Goal: Task Accomplishment & Management: Use online tool/utility

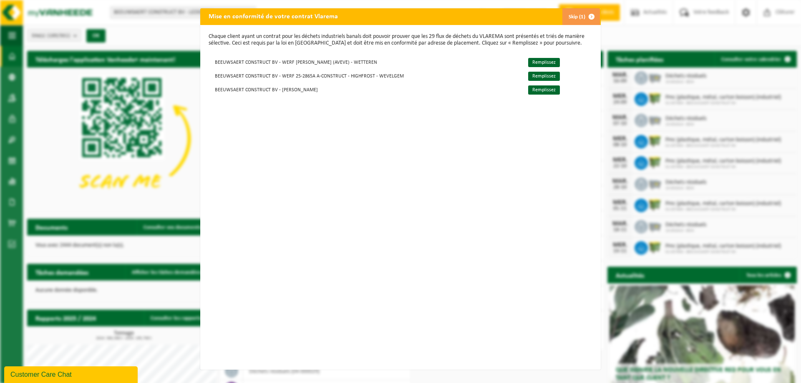
click at [592, 15] on span "button" at bounding box center [591, 16] width 17 height 17
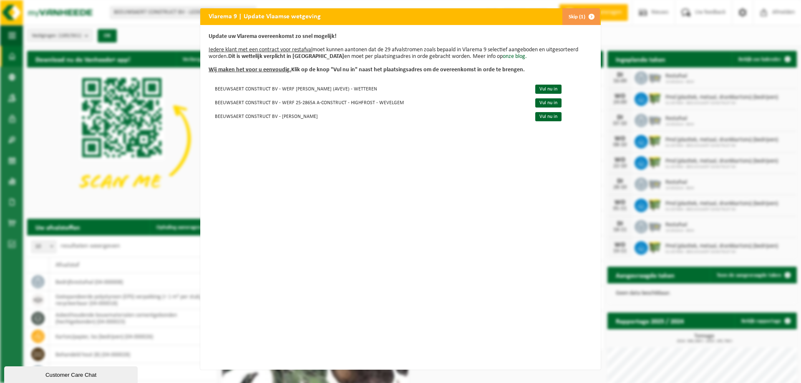
click at [571, 16] on button "Skip (1)" at bounding box center [581, 16] width 38 height 17
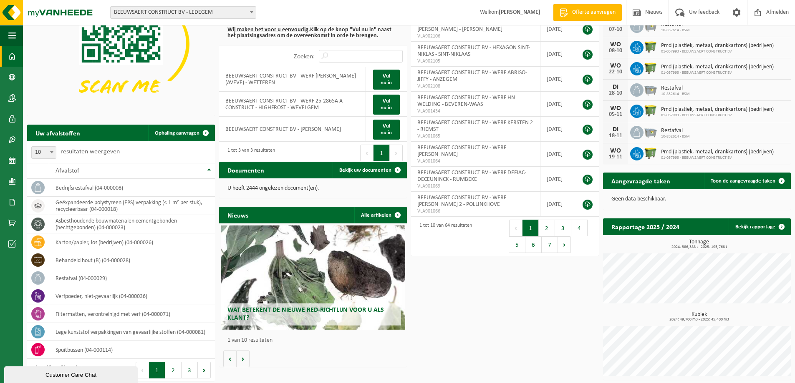
scroll to position [97, 0]
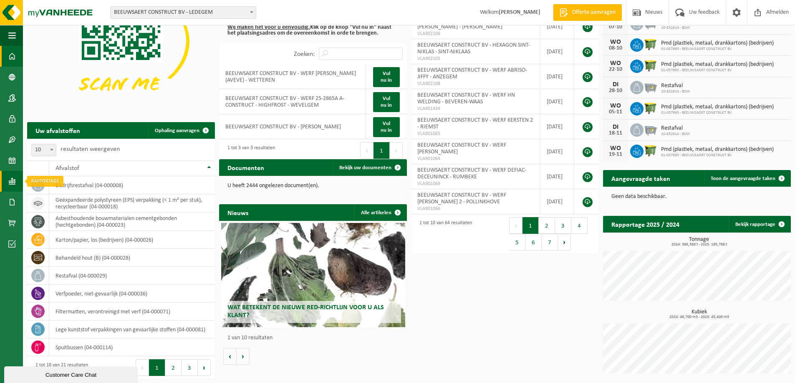
click at [10, 180] on span at bounding box center [12, 181] width 8 height 21
click at [73, 202] on span "In lijstvorm" at bounding box center [62, 199] width 29 height 16
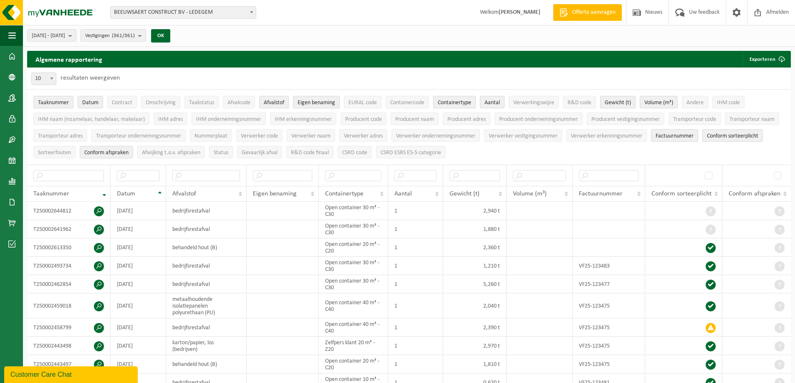
click at [466, 102] on span "Containertype" at bounding box center [454, 103] width 33 height 6
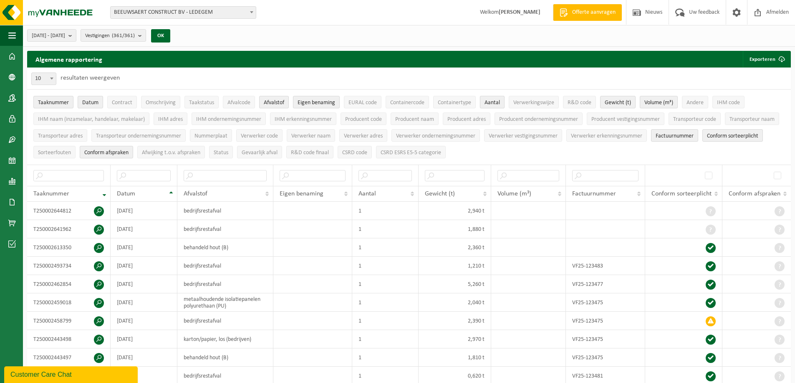
click at [491, 98] on button "Aantal" at bounding box center [492, 102] width 25 height 13
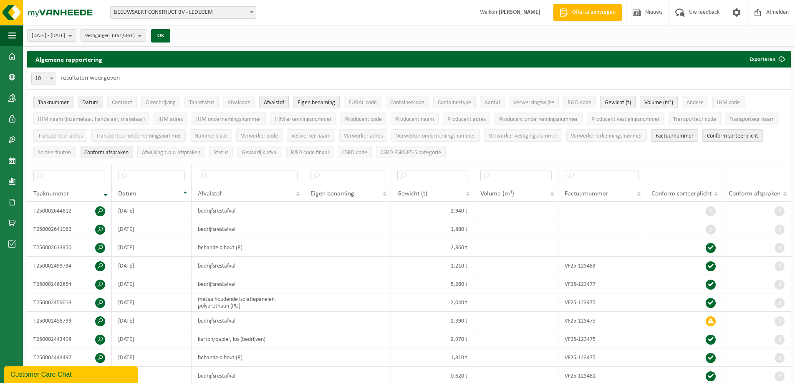
click at [665, 103] on span "Volume (m³)" at bounding box center [658, 103] width 29 height 6
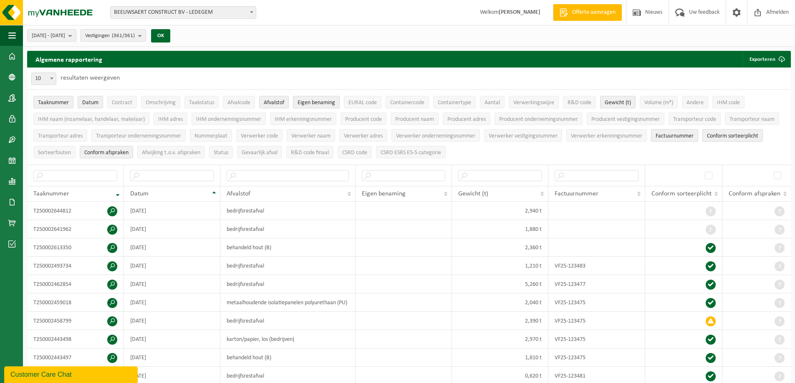
click at [685, 139] on span "Factuurnummer" at bounding box center [674, 136] width 38 height 6
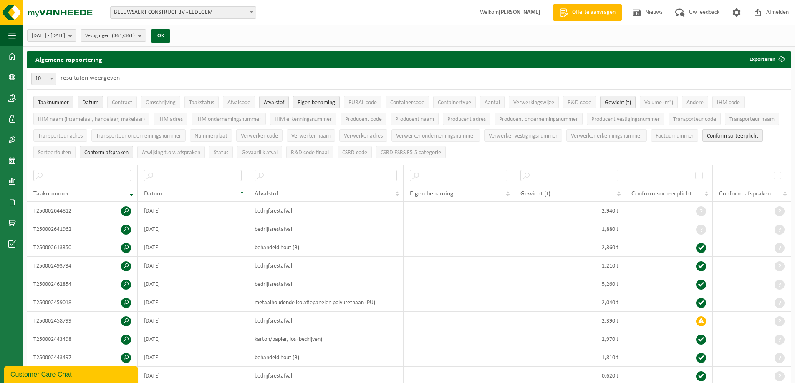
click at [718, 136] on span "Conform sorteerplicht" at bounding box center [732, 136] width 51 height 6
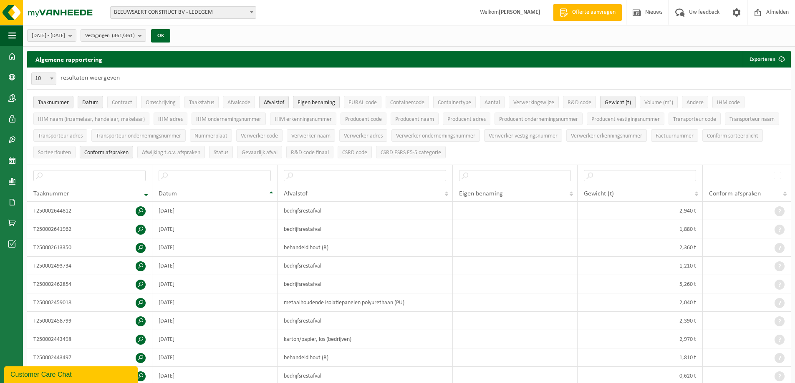
click at [116, 150] on span "Conform afspraken" at bounding box center [106, 153] width 44 height 6
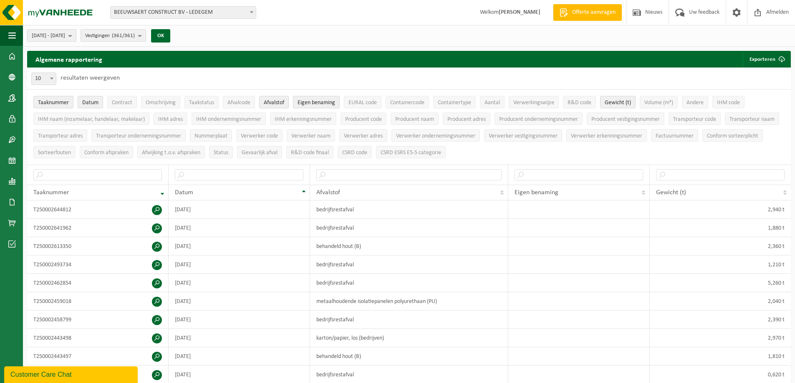
click at [65, 36] on span "2025-04-01 - 2025-09-15" at bounding box center [48, 36] width 33 height 13
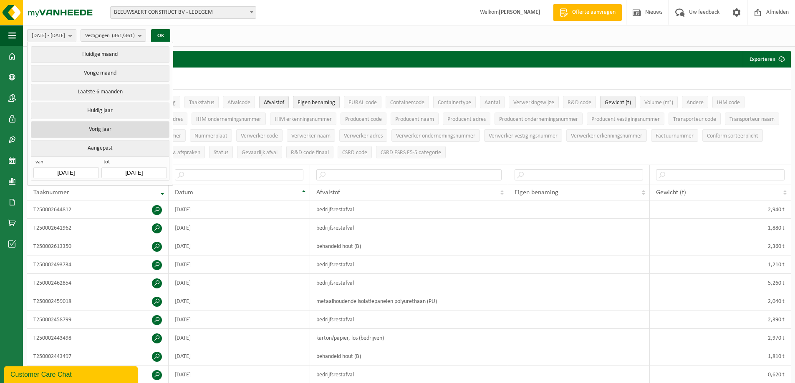
click at [89, 128] on button "Vorig jaar" at bounding box center [100, 129] width 138 height 17
type input "2024-01-01"
type input "2024-12-31"
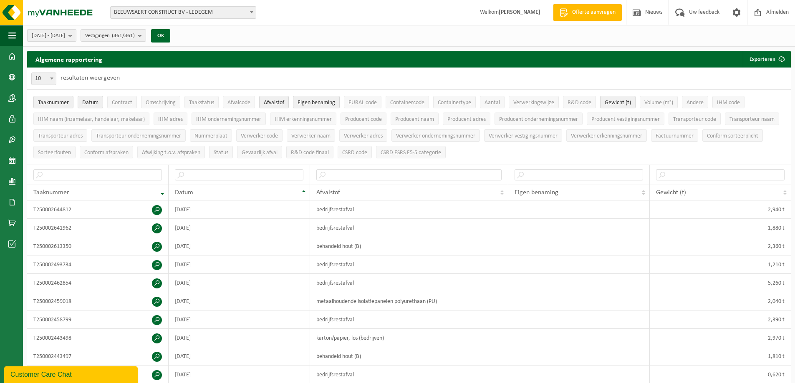
click at [65, 36] on span "2024-01-01 - 2024-12-31" at bounding box center [48, 36] width 33 height 13
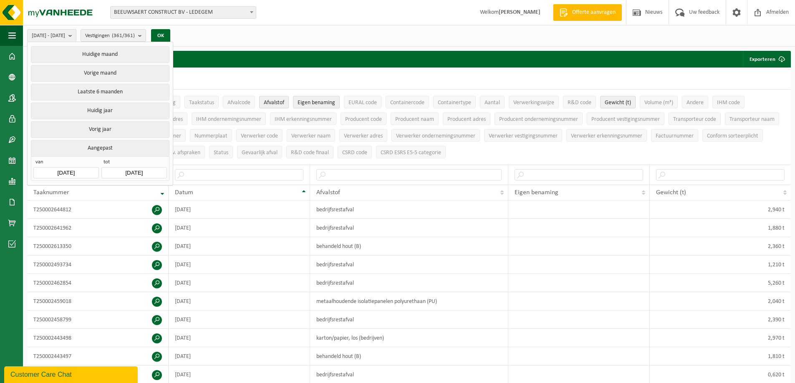
click at [62, 170] on input "2024-01-01" at bounding box center [65, 172] width 65 height 11
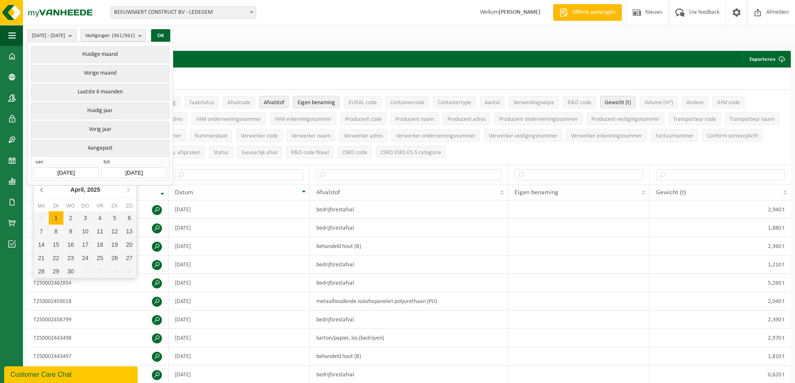
click at [44, 191] on icon at bounding box center [41, 189] width 13 height 13
click at [44, 192] on icon at bounding box center [41, 189] width 13 height 13
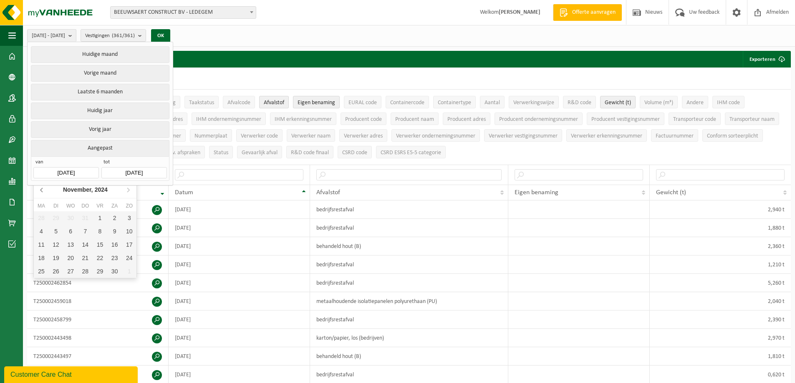
click at [44, 192] on icon at bounding box center [41, 189] width 13 height 13
click at [43, 192] on icon at bounding box center [41, 189] width 13 height 13
click at [43, 193] on icon at bounding box center [41, 189] width 13 height 13
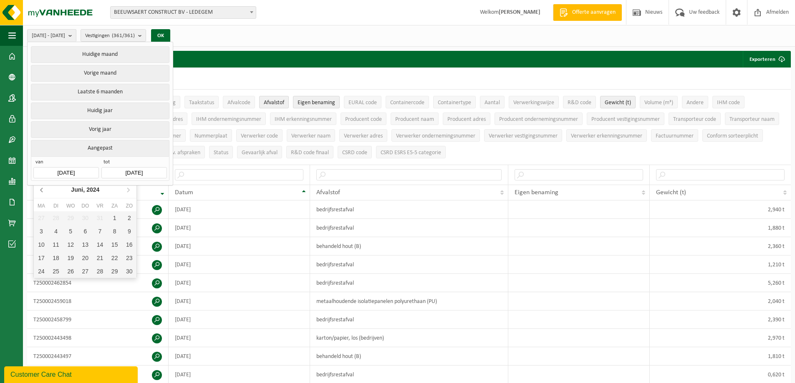
click at [43, 193] on icon at bounding box center [41, 189] width 13 height 13
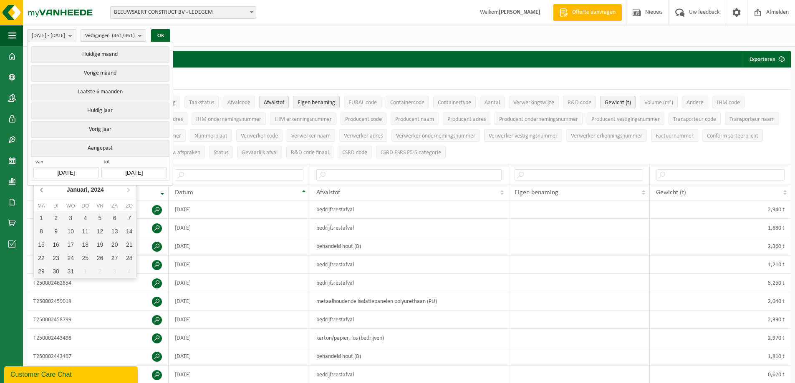
click at [43, 193] on icon at bounding box center [41, 189] width 13 height 13
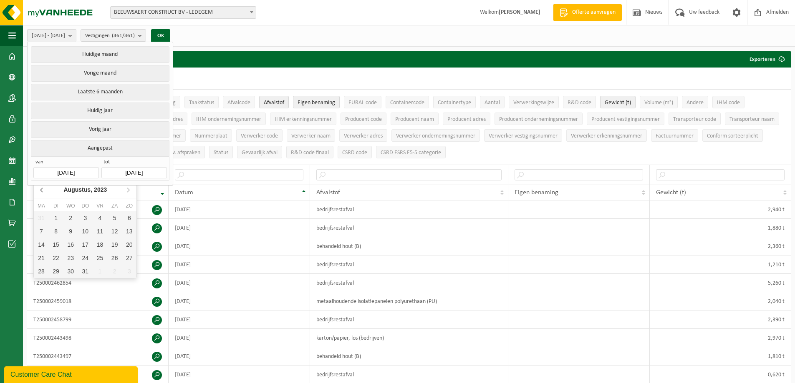
click at [42, 193] on icon at bounding box center [41, 189] width 13 height 13
click at [41, 193] on icon at bounding box center [41, 189] width 13 height 13
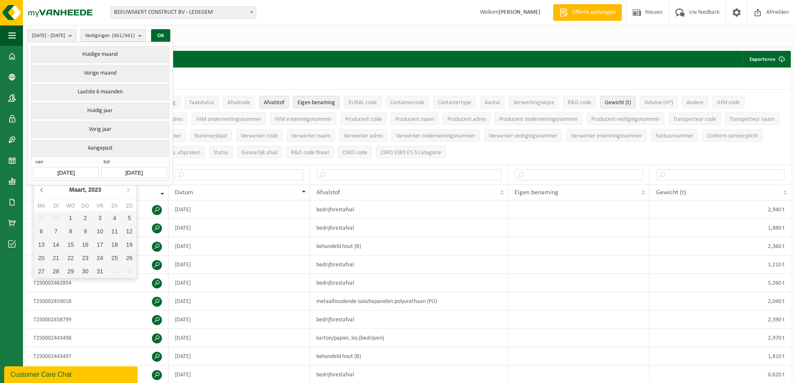
click at [41, 193] on icon at bounding box center [41, 189] width 13 height 13
click at [128, 221] on div "1" at bounding box center [129, 218] width 15 height 13
type input "2023-01-01"
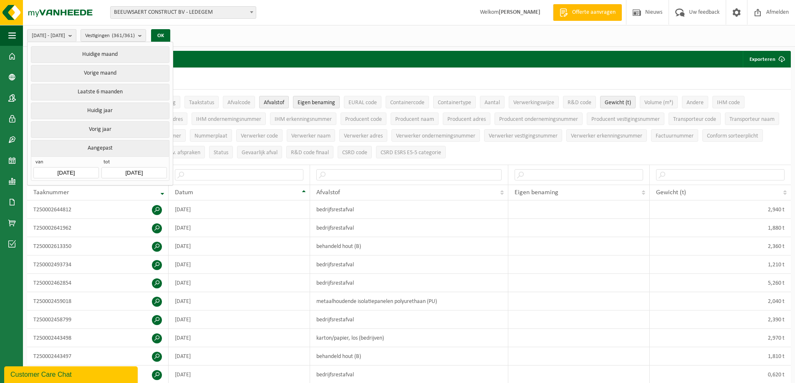
click at [141, 171] on input "2025-09-15" at bounding box center [133, 172] width 65 height 11
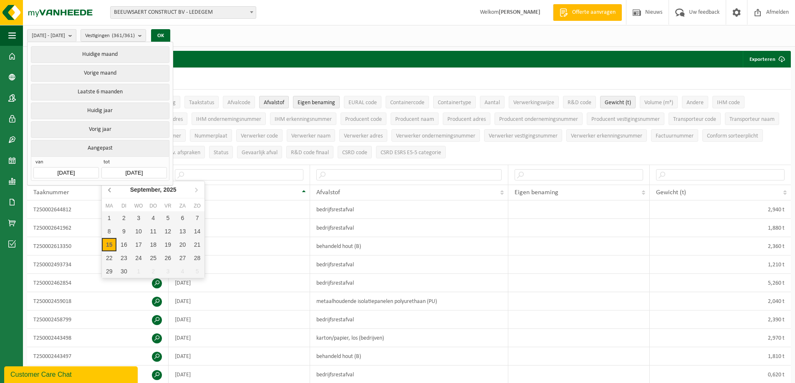
click at [108, 191] on icon at bounding box center [109, 189] width 13 height 13
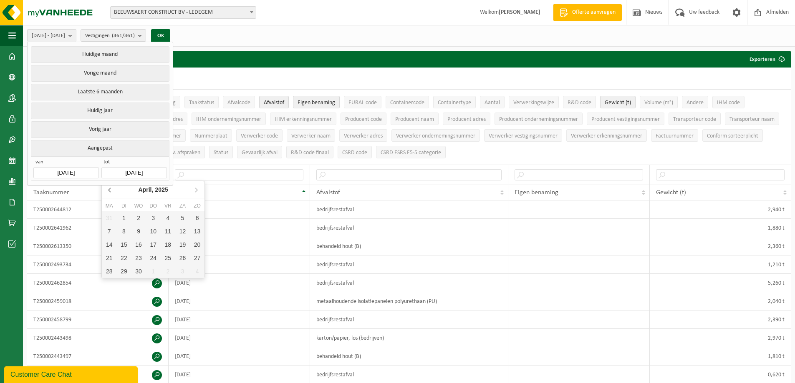
click at [108, 191] on icon at bounding box center [109, 189] width 13 height 13
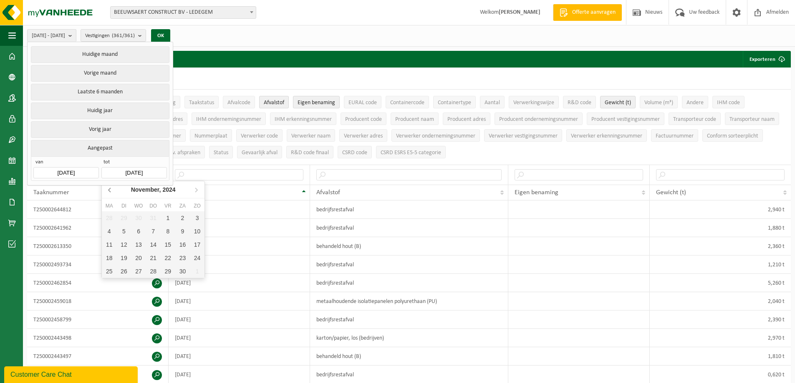
click at [108, 191] on icon at bounding box center [109, 189] width 13 height 13
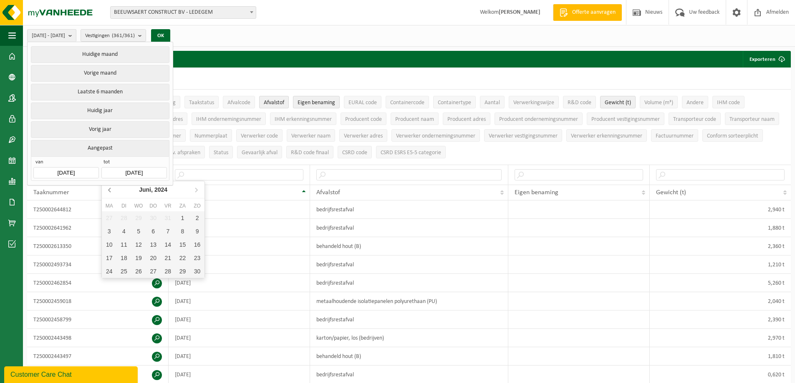
click at [108, 191] on icon at bounding box center [109, 189] width 13 height 13
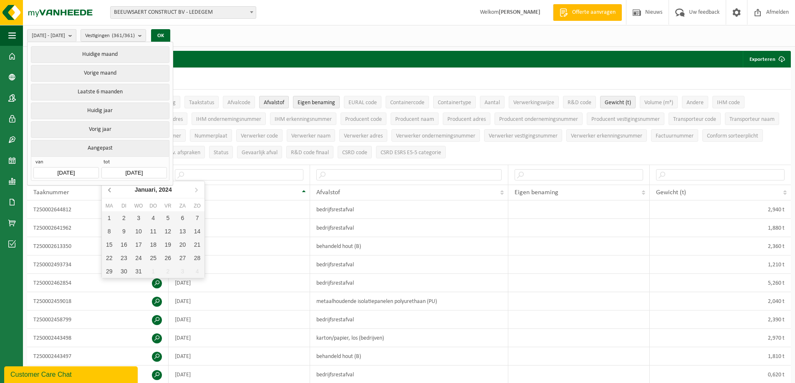
click at [108, 191] on icon at bounding box center [109, 189] width 13 height 13
click at [197, 274] on div "31" at bounding box center [197, 271] width 15 height 13
type input "2023-12-31"
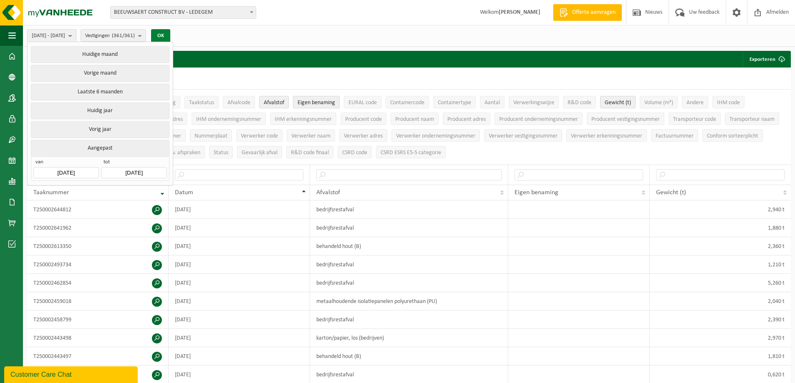
click at [170, 37] on button "OK" at bounding box center [160, 35] width 19 height 13
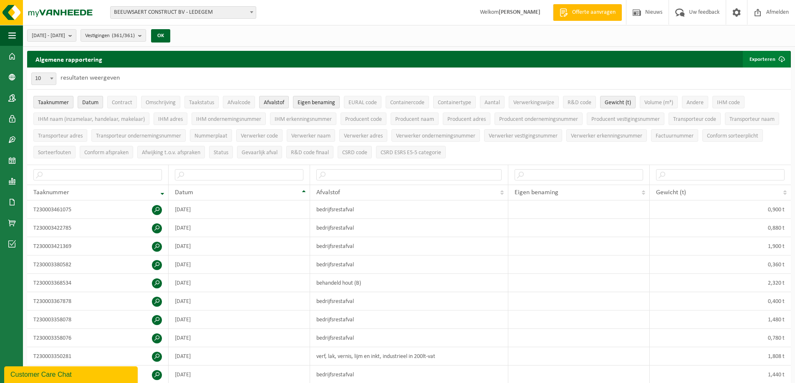
click at [760, 56] on button "Exporteren" at bounding box center [766, 59] width 47 height 17
click at [752, 73] on link "Enkel mijn selectie" at bounding box center [752, 76] width 76 height 17
click at [76, 35] on button "2023-01-01 - 2023-12-31" at bounding box center [51, 35] width 49 height 13
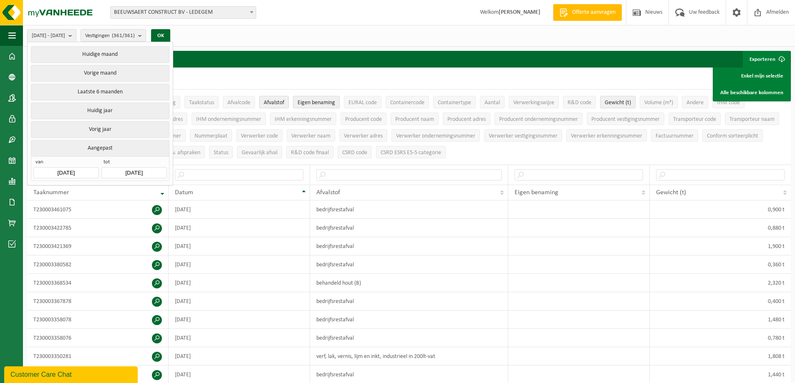
click at [65, 171] on input "2023-01-01" at bounding box center [65, 172] width 65 height 11
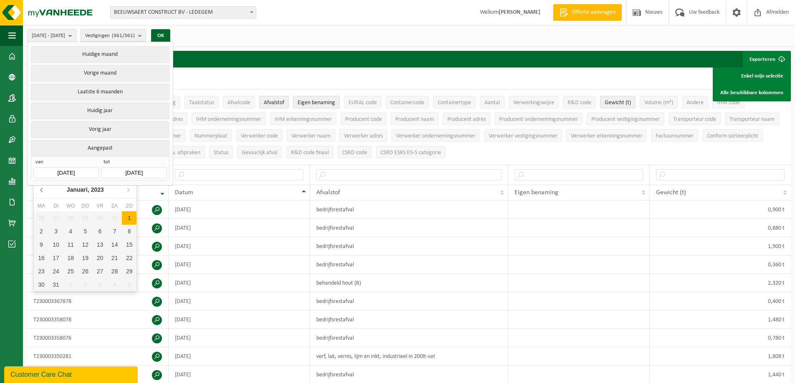
click at [42, 189] on icon at bounding box center [41, 190] width 2 height 4
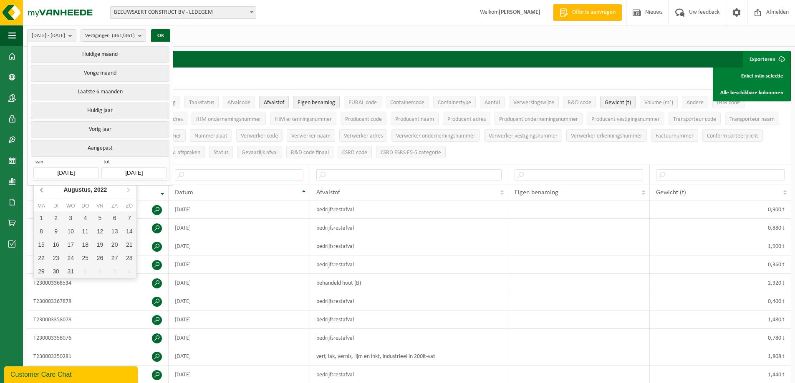
click at [42, 189] on icon at bounding box center [41, 190] width 2 height 4
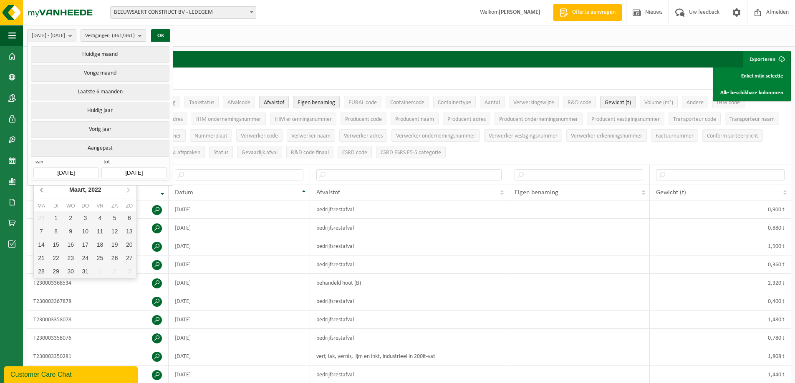
click at [42, 189] on icon at bounding box center [41, 190] width 2 height 4
click at [114, 222] on div "1" at bounding box center [114, 218] width 15 height 13
type input "2022-01-01"
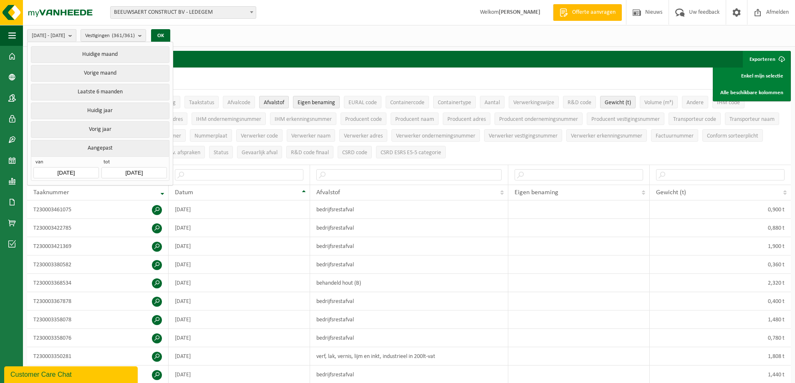
click at [149, 171] on input "2023-12-31" at bounding box center [133, 172] width 65 height 11
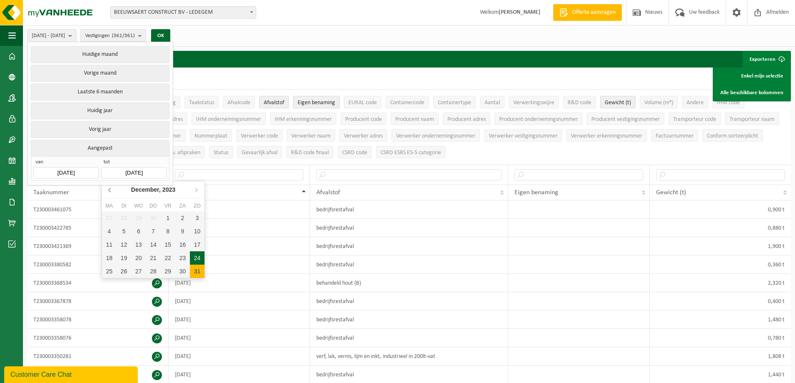
click at [106, 190] on icon at bounding box center [109, 189] width 13 height 13
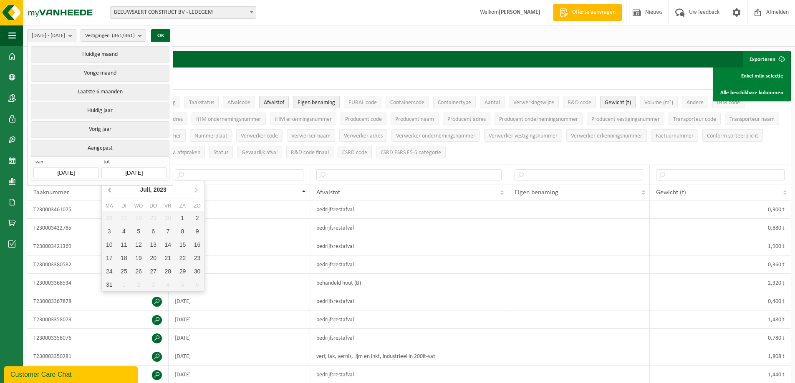
click at [106, 190] on icon at bounding box center [109, 189] width 13 height 13
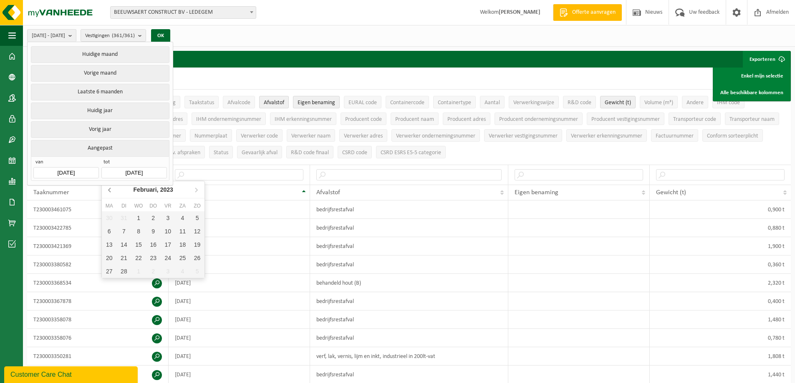
click at [106, 190] on icon at bounding box center [109, 189] width 13 height 13
click at [183, 274] on div "31" at bounding box center [182, 271] width 15 height 13
type input "2022-12-31"
type input "2022-01-01"
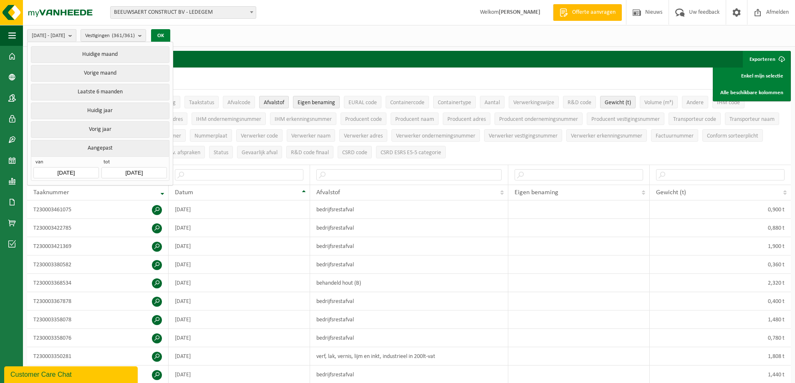
click at [170, 34] on button "OK" at bounding box center [160, 35] width 19 height 13
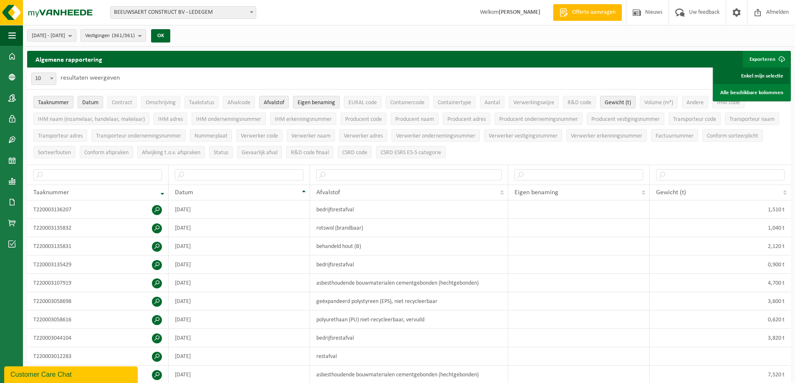
click at [755, 74] on link "Enkel mijn selectie" at bounding box center [752, 76] width 76 height 17
